Goal: Check status: Check status

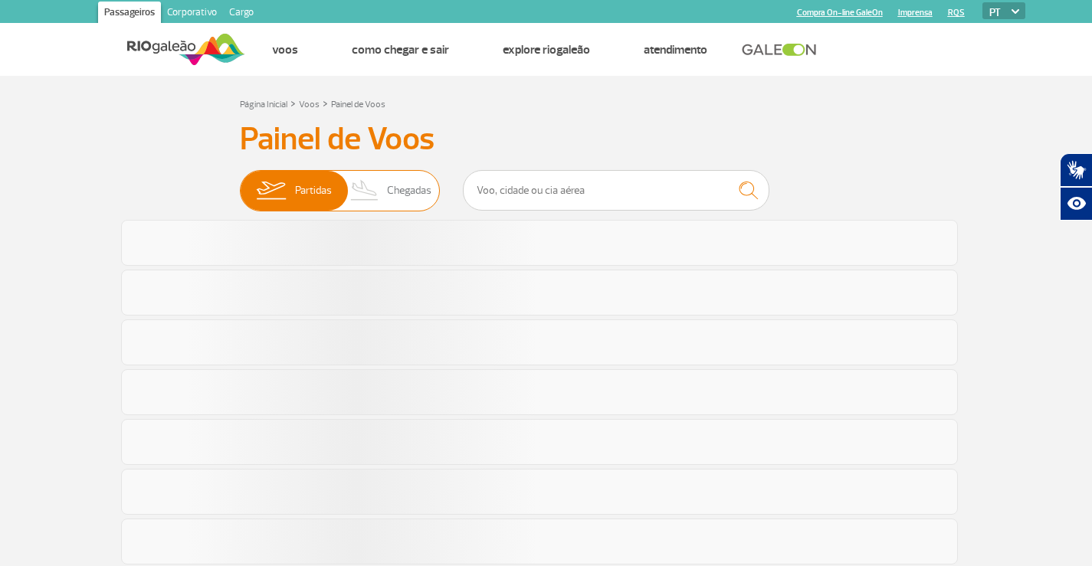
click at [382, 184] on img at bounding box center [364, 191] width 45 height 40
click at [240, 183] on input "Partidas Chegadas" at bounding box center [240, 183] width 0 height 0
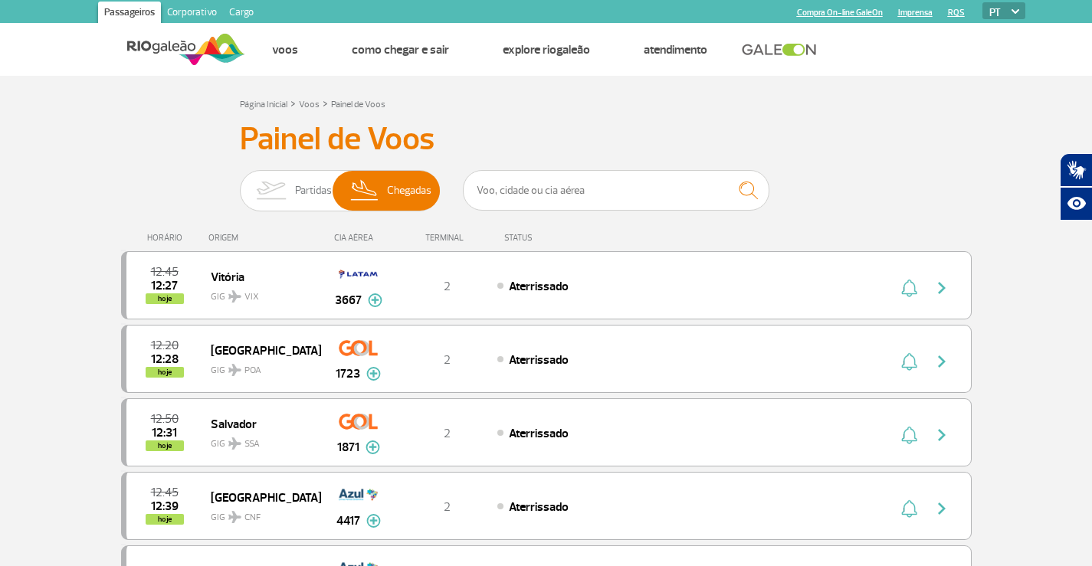
drag, startPoint x: 1091, startPoint y: 78, endPoint x: 1092, endPoint y: 101, distance: 23.0
click at [1091, 101] on html "Passageiros Corporativo Cargo Compra On-line GaleOn Imprensa RQS PT ENG ESP Pág…" at bounding box center [546, 283] width 1092 height 566
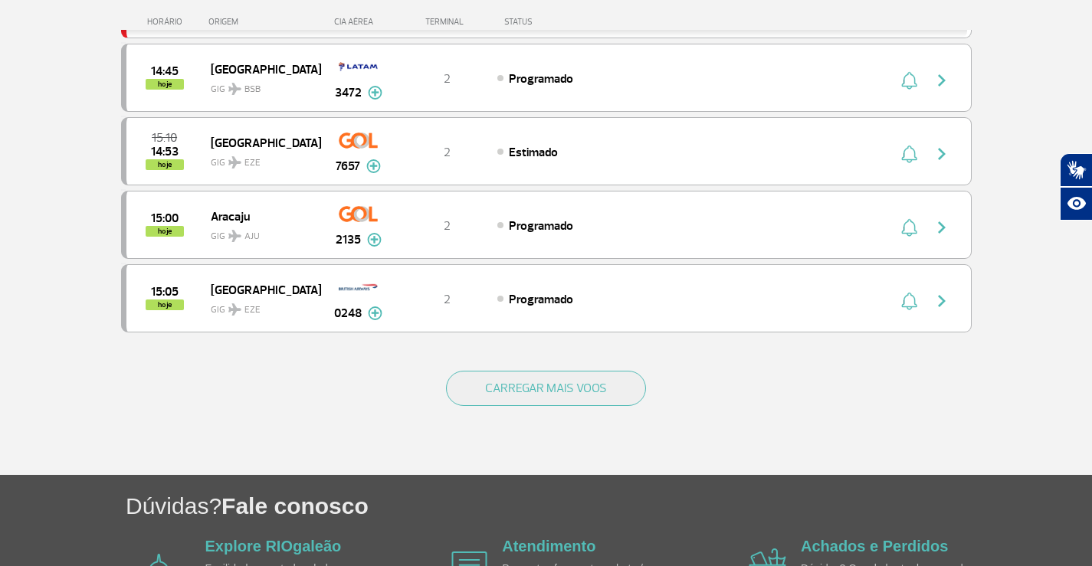
scroll to position [1410, 0]
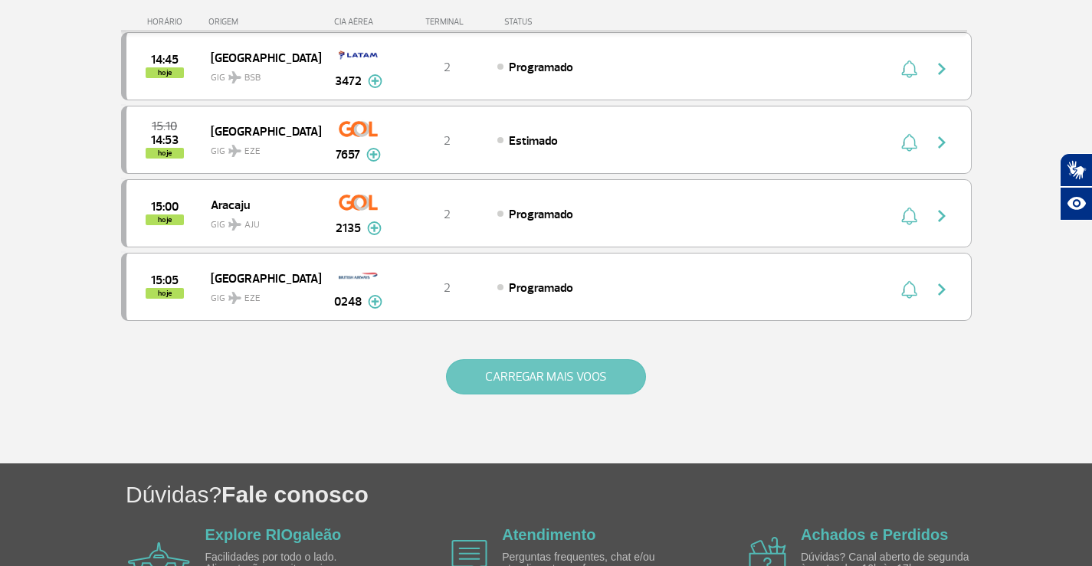
click at [553, 379] on button "CARREGAR MAIS VOOS" at bounding box center [546, 376] width 200 height 35
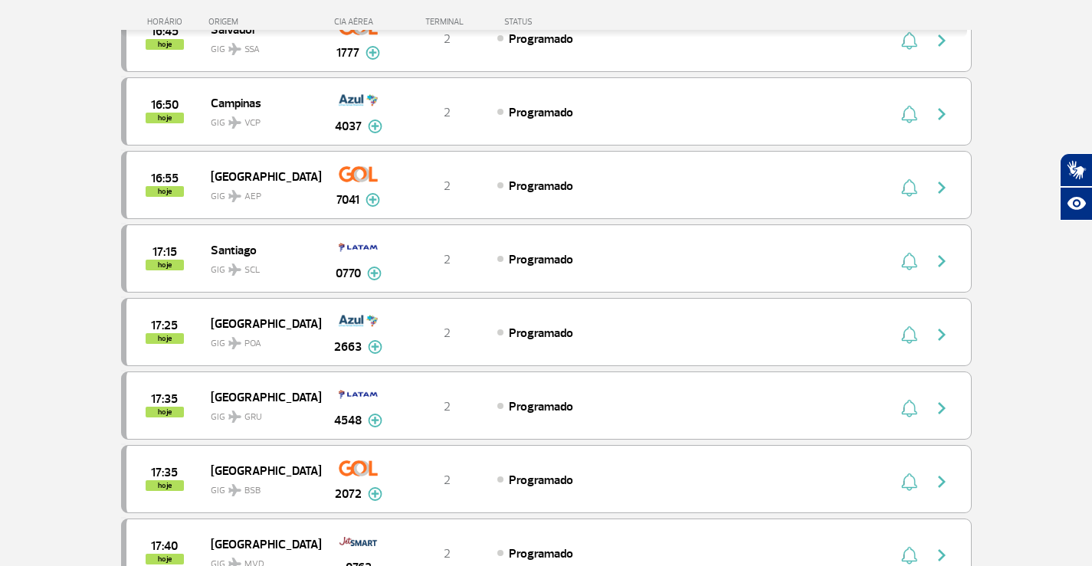
scroll to position [2616, 0]
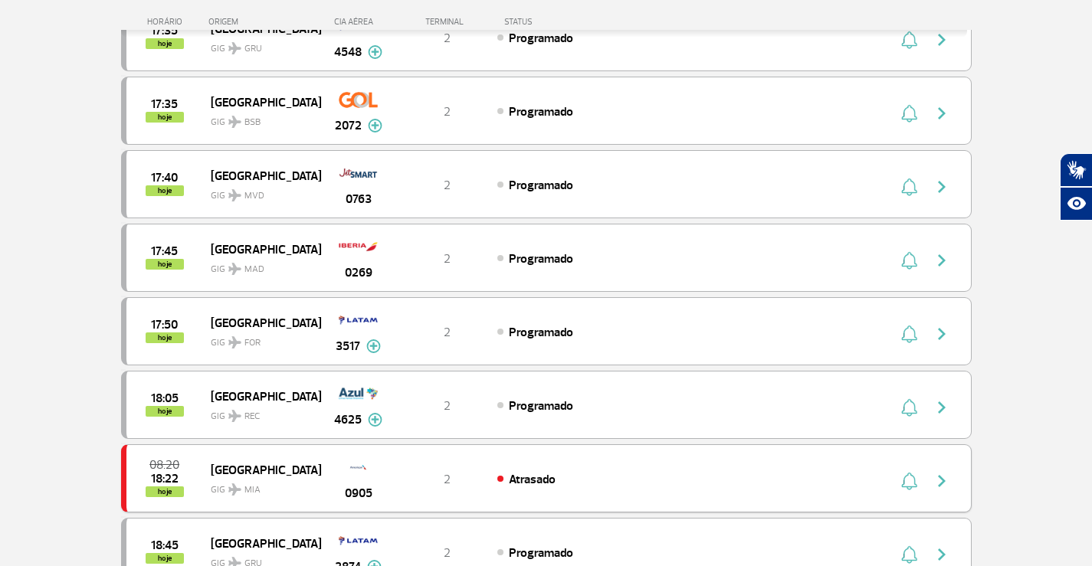
click at [515, 485] on span "Atrasado" at bounding box center [532, 479] width 47 height 15
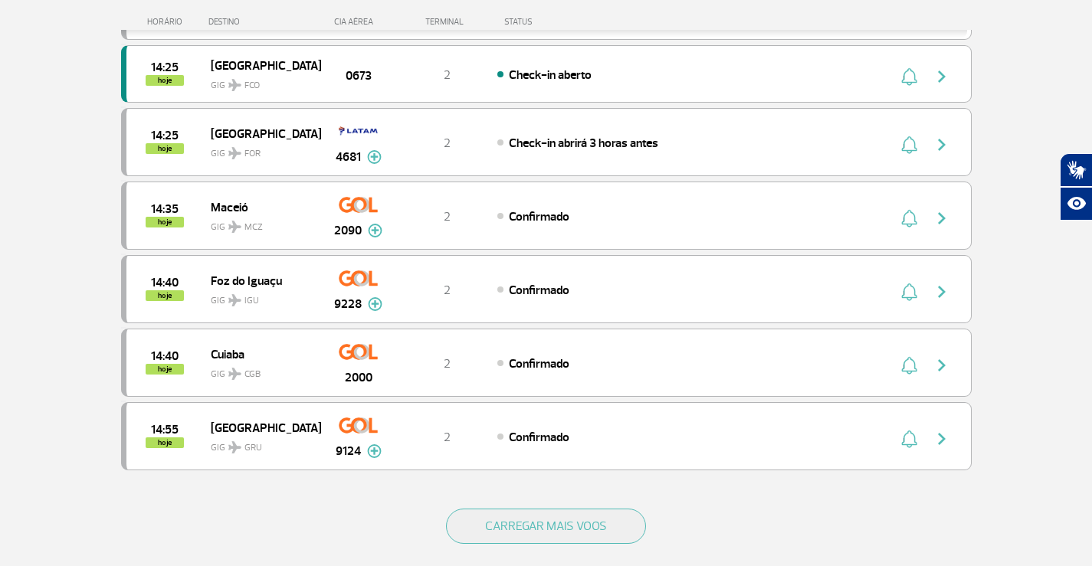
scroll to position [1335, 0]
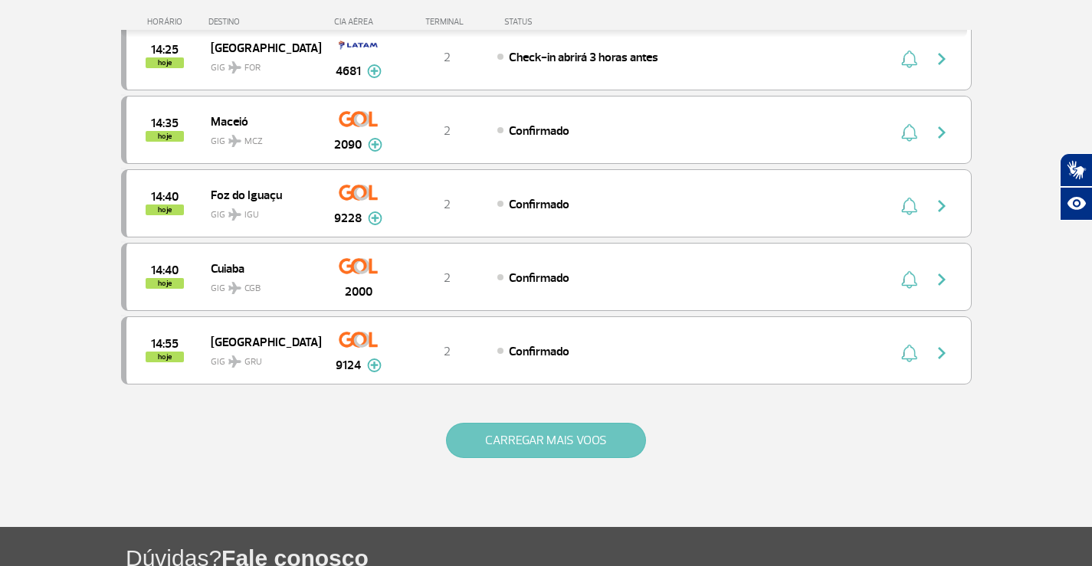
click at [604, 446] on button "CARREGAR MAIS VOOS" at bounding box center [546, 440] width 200 height 35
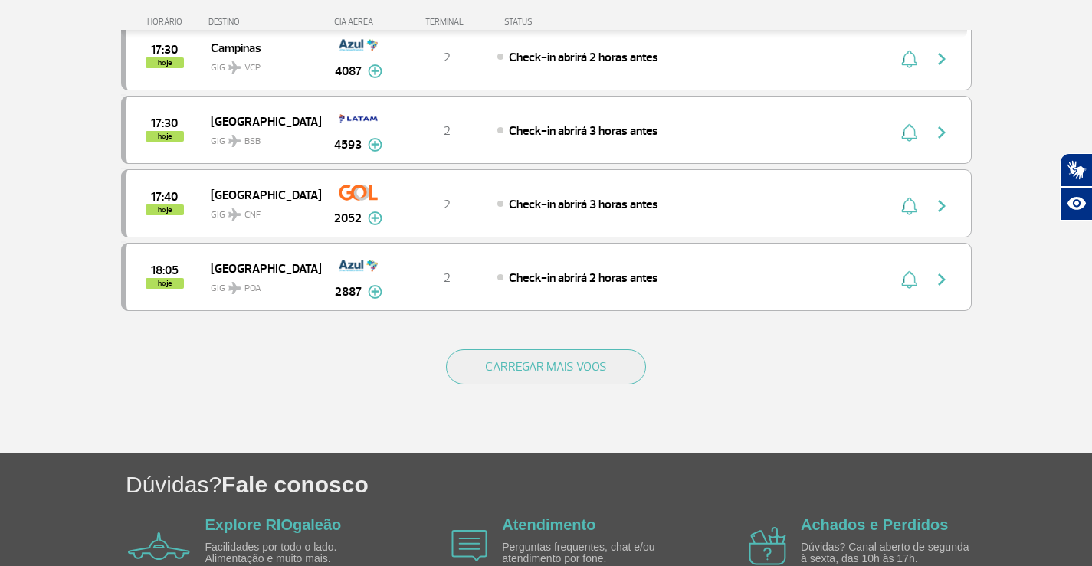
scroll to position [2891, 0]
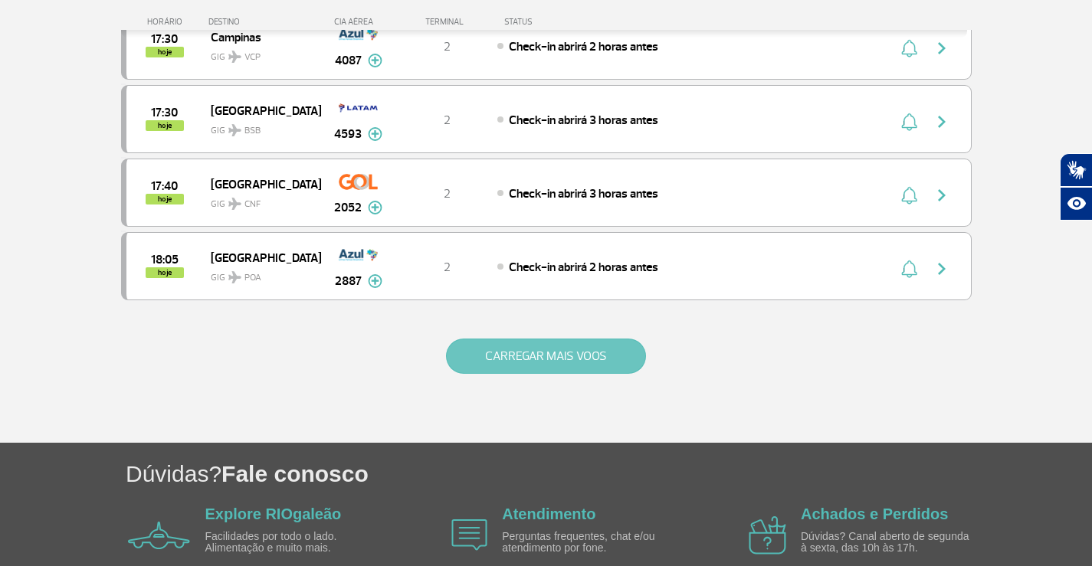
click at [585, 350] on button "CARREGAR MAIS VOOS" at bounding box center [546, 356] width 200 height 35
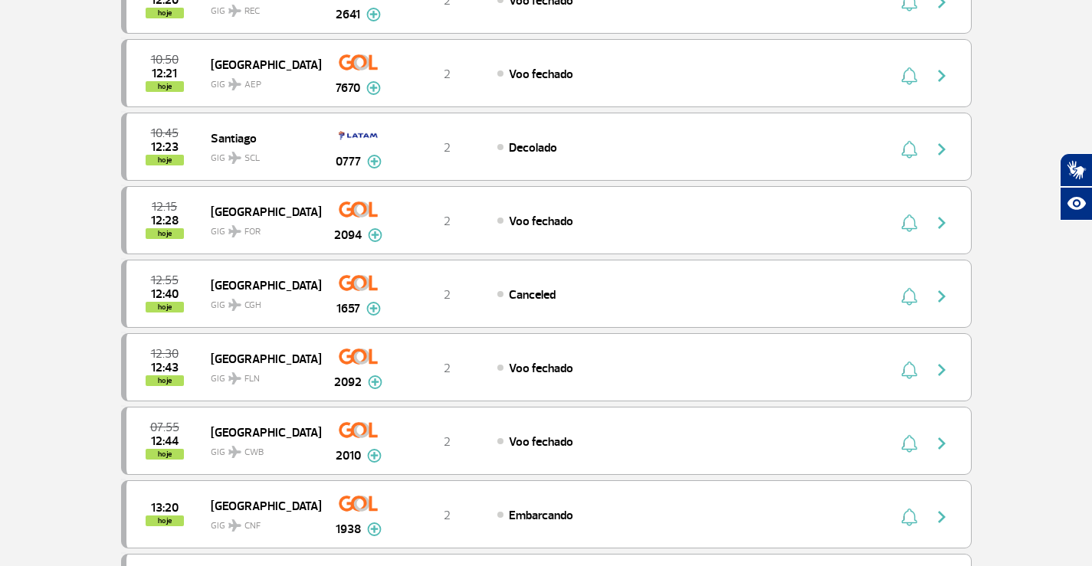
scroll to position [72, 0]
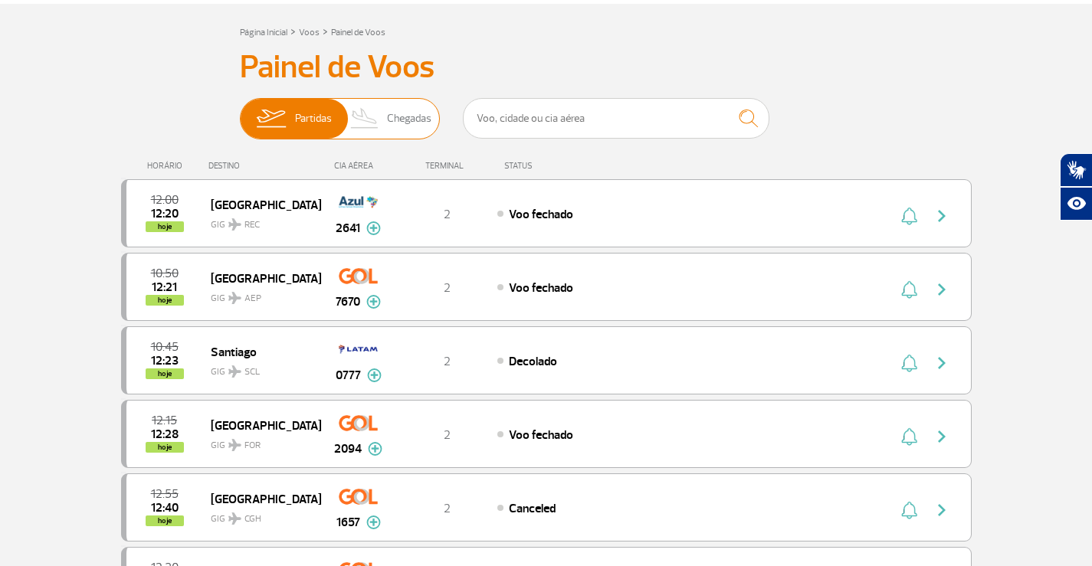
click at [398, 117] on span "Chegadas" at bounding box center [409, 119] width 44 height 40
click at [240, 111] on input "Partidas Chegadas" at bounding box center [240, 111] width 0 height 0
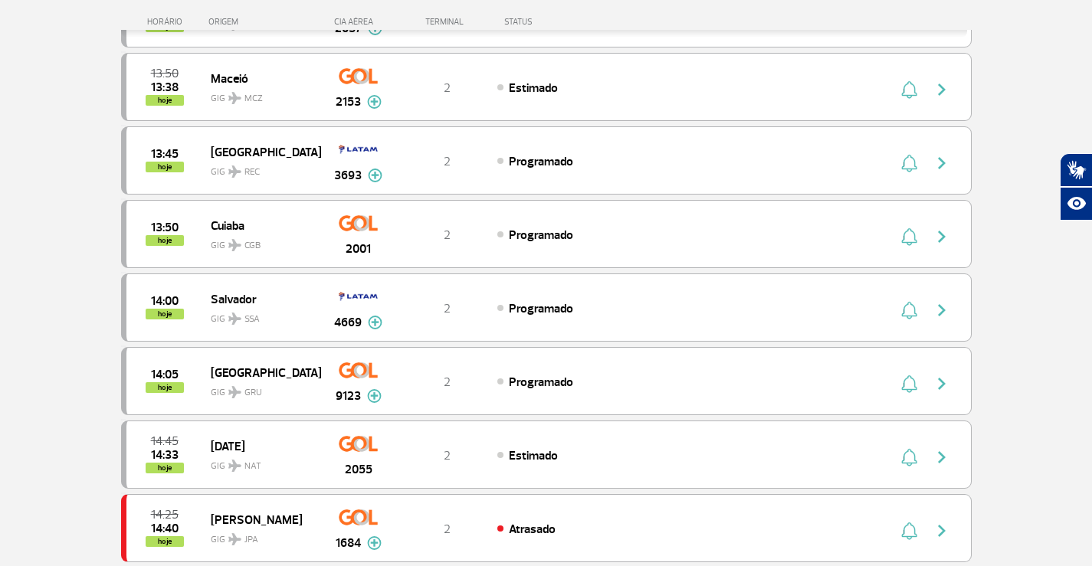
scroll to position [1349, 0]
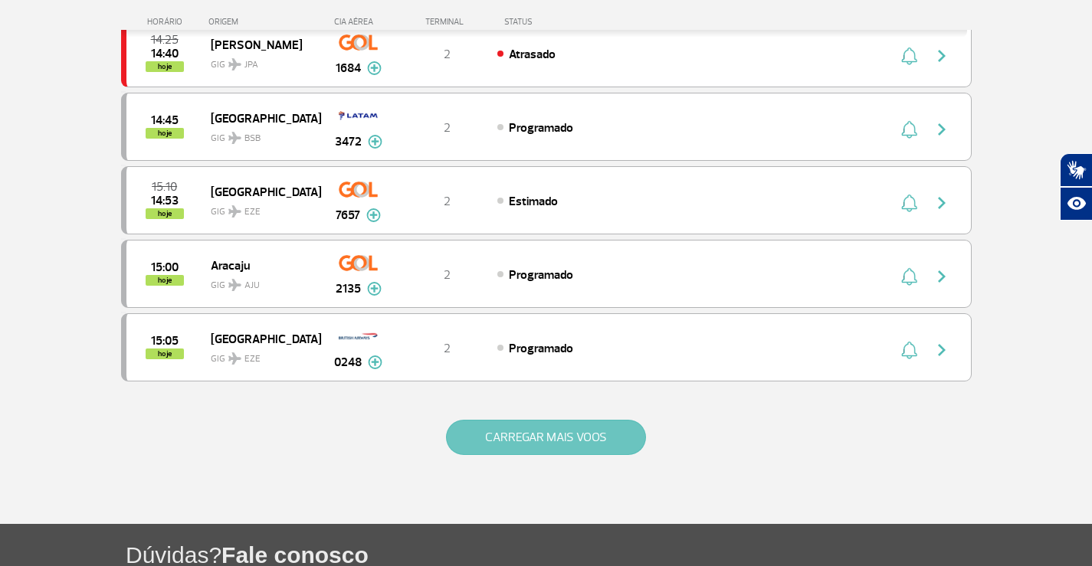
click at [550, 424] on button "CARREGAR MAIS VOOS" at bounding box center [546, 437] width 200 height 35
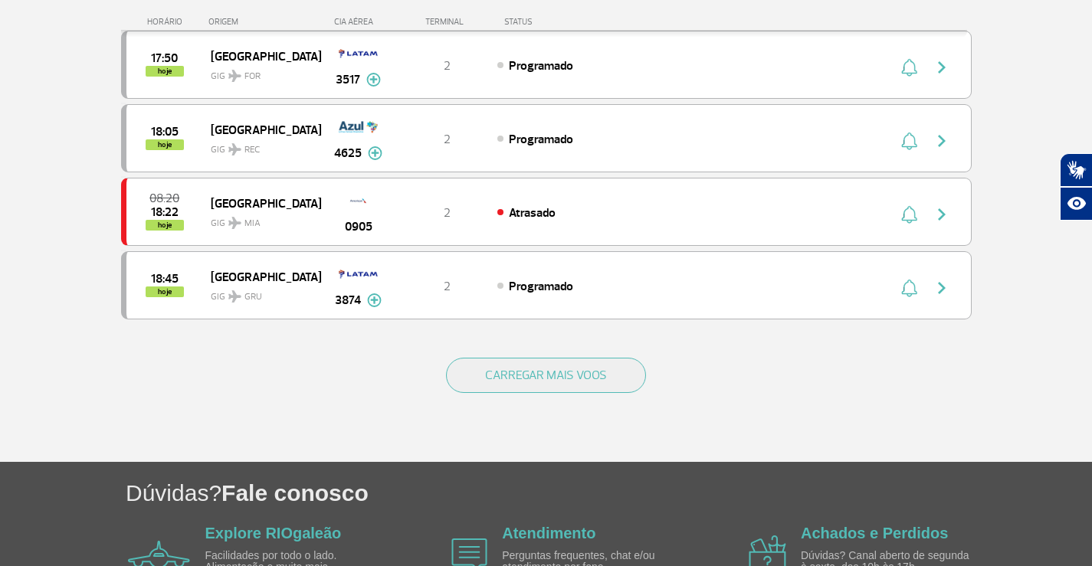
scroll to position [2853, 0]
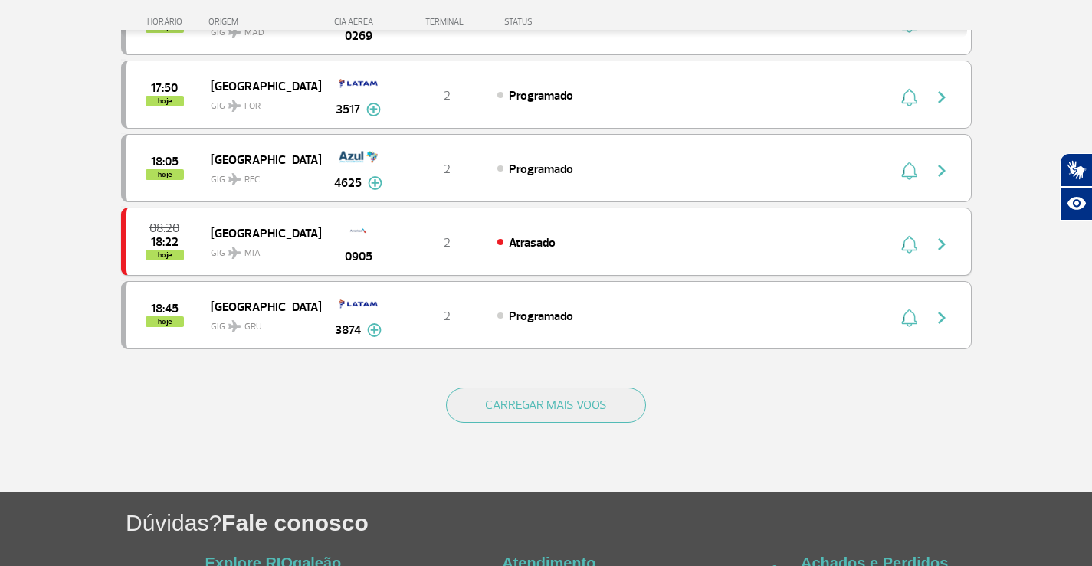
click at [339, 235] on img at bounding box center [358, 231] width 44 height 26
click at [940, 234] on button "button" at bounding box center [945, 242] width 35 height 25
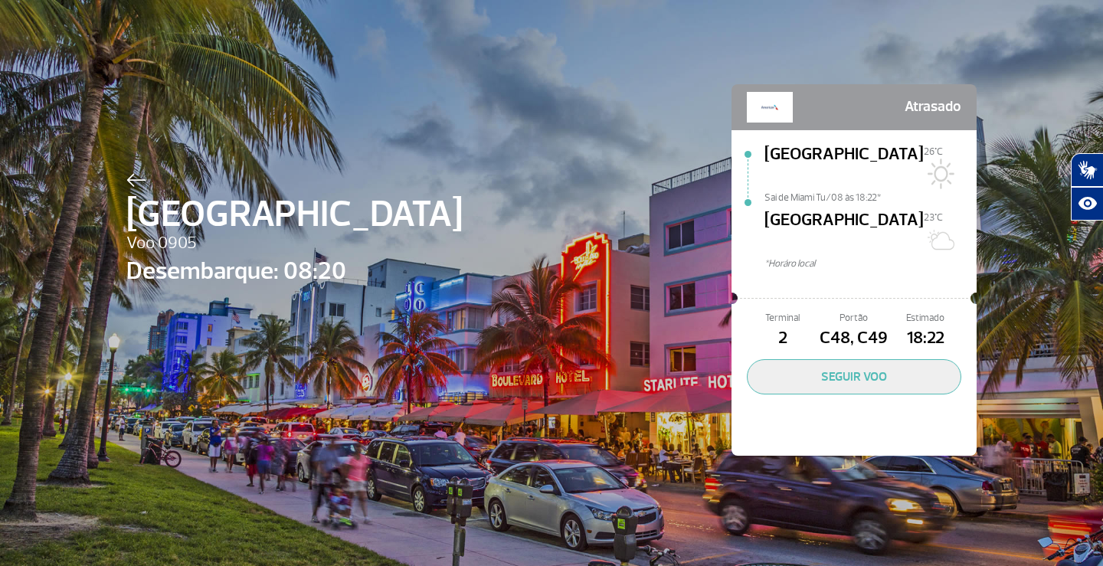
click at [775, 112] on img at bounding box center [770, 107] width 46 height 31
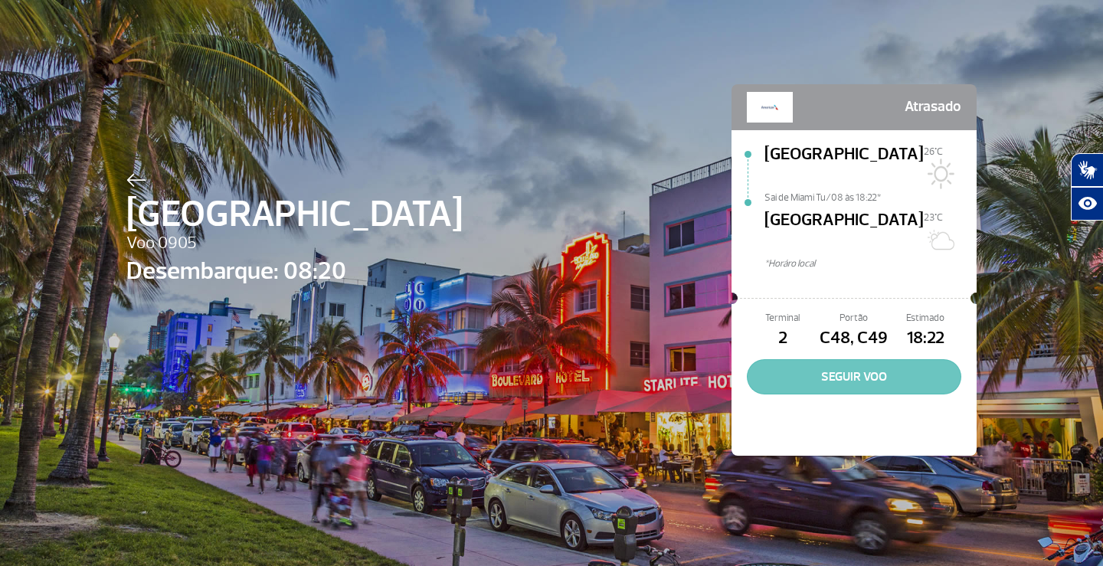
click at [867, 359] on button "SEGUIR VOO" at bounding box center [854, 376] width 215 height 35
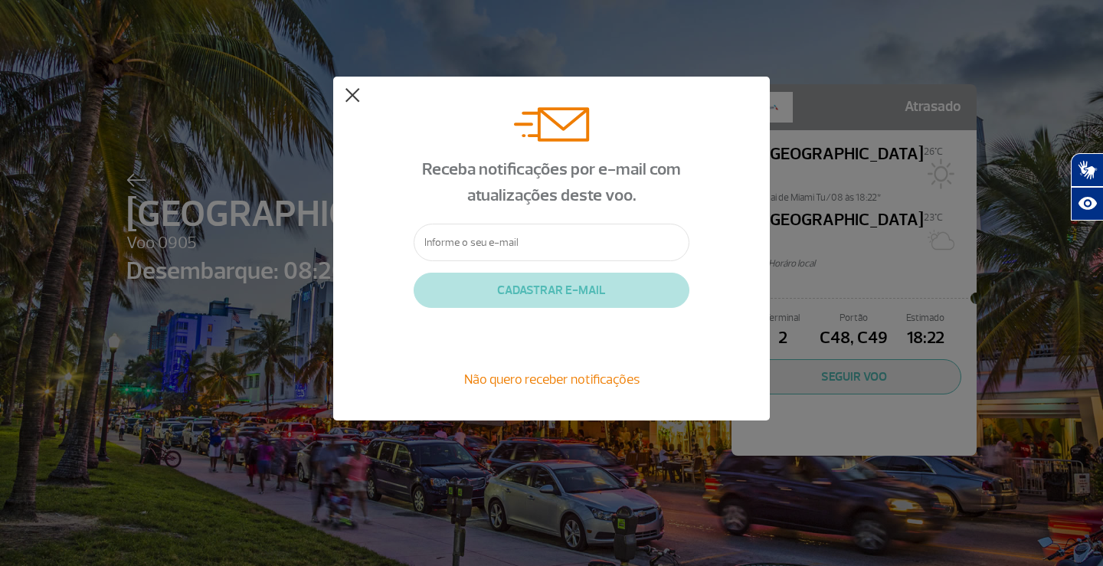
click at [354, 97] on button at bounding box center [352, 95] width 15 height 15
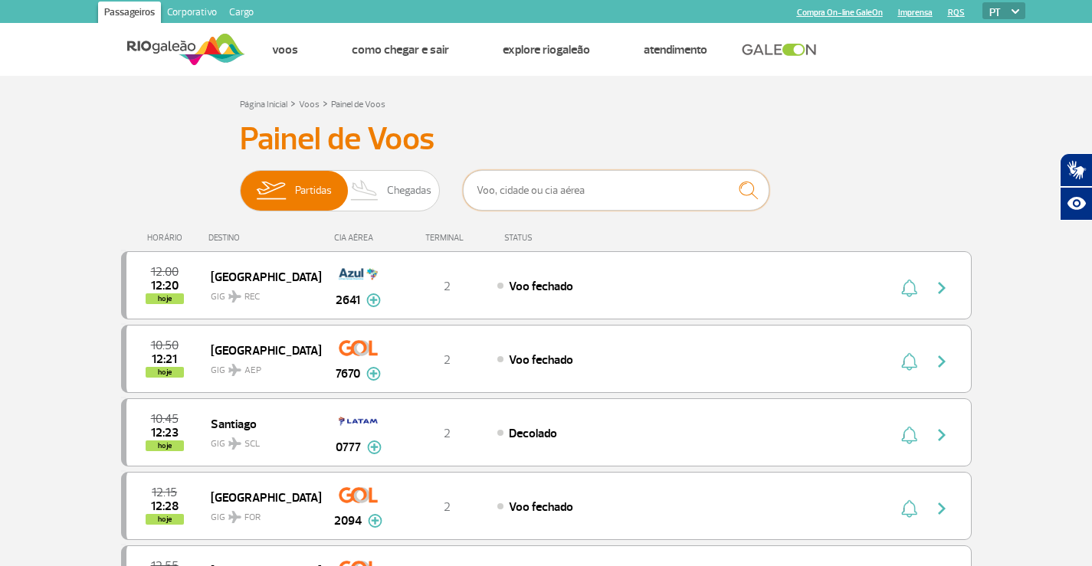
click at [525, 192] on input "text" at bounding box center [616, 190] width 306 height 41
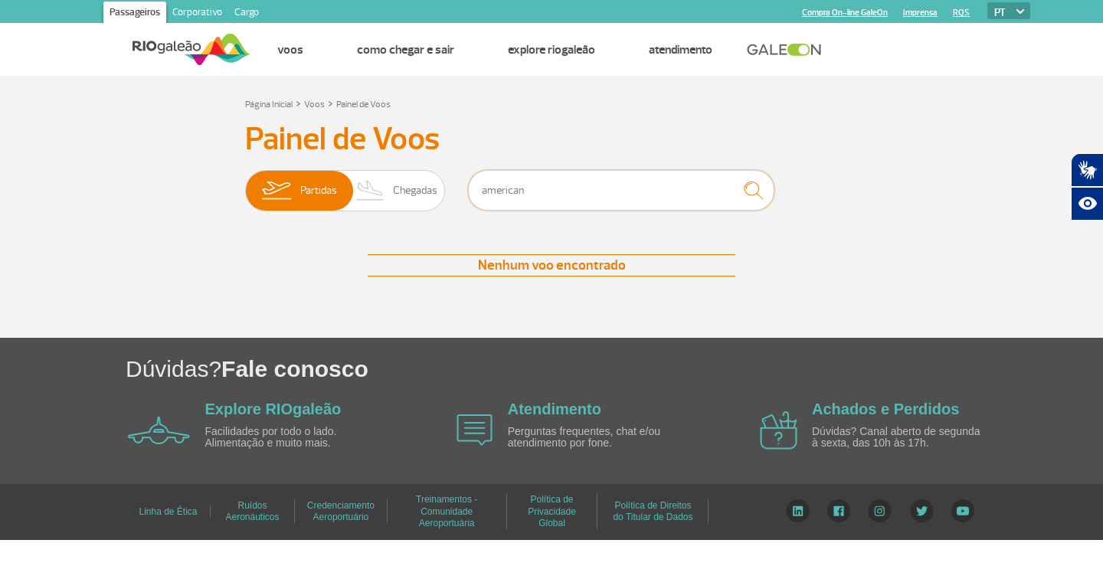
type input "american"
